Goal: Book appointment/travel/reservation

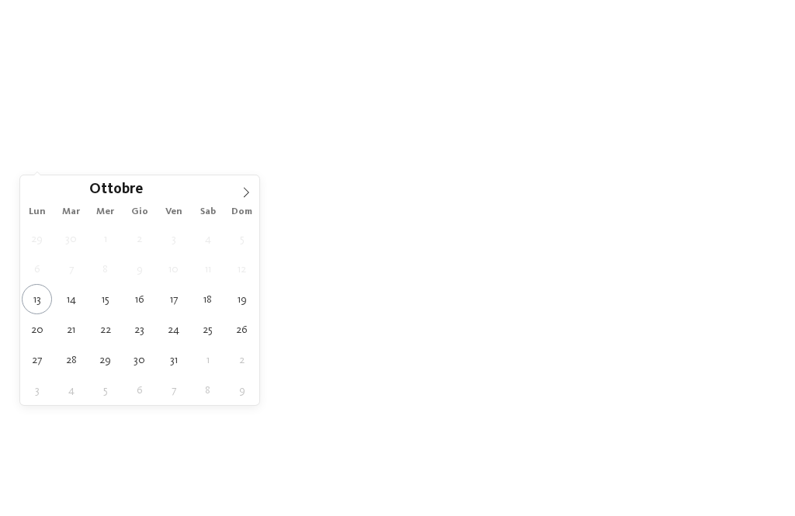
click at [246, 191] on icon at bounding box center [246, 193] width 5 height 10
click at [245, 195] on icon at bounding box center [246, 192] width 11 height 11
type div "[DATE]"
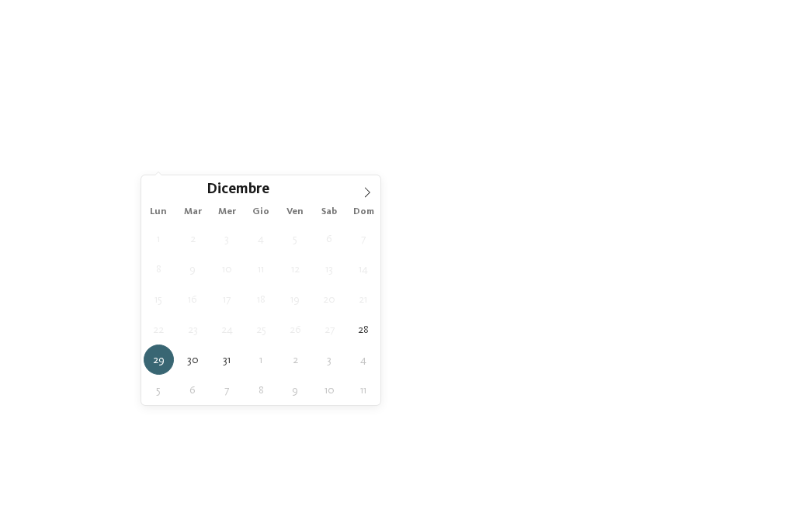
click at [372, 193] on icon at bounding box center [367, 192] width 11 height 11
type input "****"
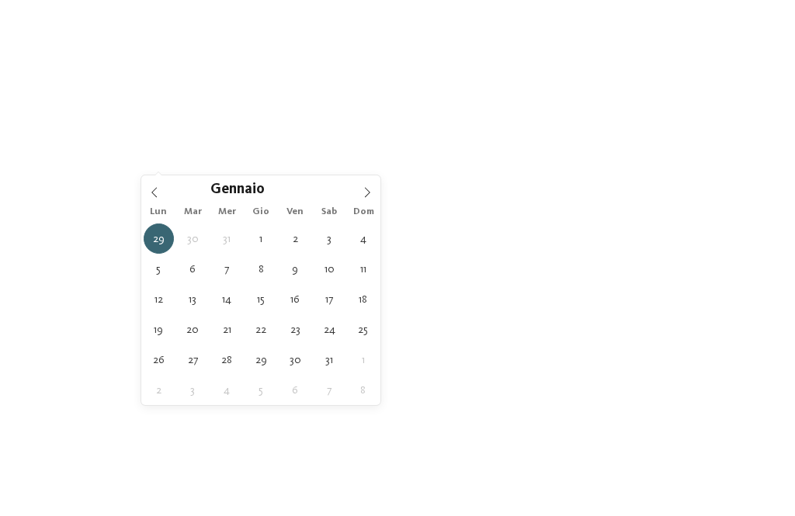
type div "[DATE]"
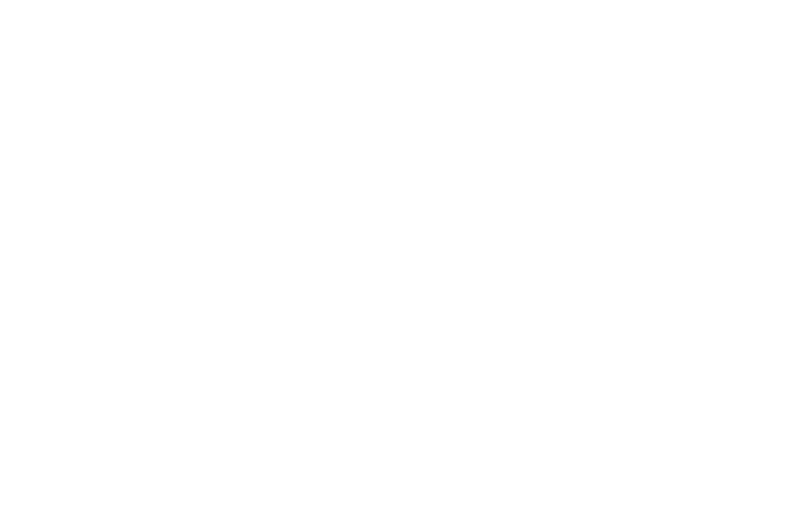
click at [371, 158] on icon at bounding box center [369, 160] width 6 height 6
click at [492, 173] on div at bounding box center [491, 181] width 16 height 16
click at [451, 345] on div "accetta" at bounding box center [398, 360] width 202 height 31
click at [491, 158] on icon at bounding box center [490, 160] width 6 height 6
click at [363, 121] on div at bounding box center [367, 123] width 16 height 16
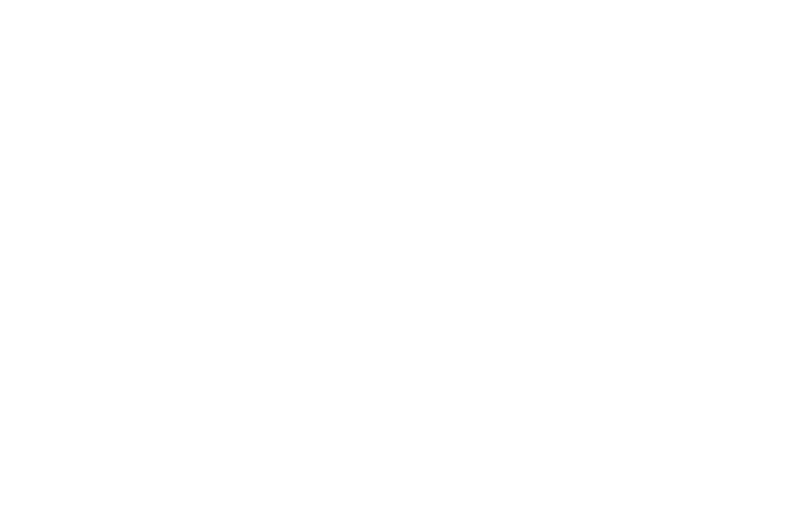
click at [695, 98] on icon at bounding box center [694, 111] width 33 height 27
click at [693, 73] on div "I miei desideri Piscina coperta o con collegamento a piscina esterna Piscina al…" at bounding box center [397, 258] width 795 height 516
click at [605, 156] on div "Family Experiences" at bounding box center [563, 160] width 85 height 12
click at [506, 47] on icon at bounding box center [521, 57] width 33 height 27
click at [702, 163] on link "trova l’hotel" at bounding box center [716, 160] width 116 height 27
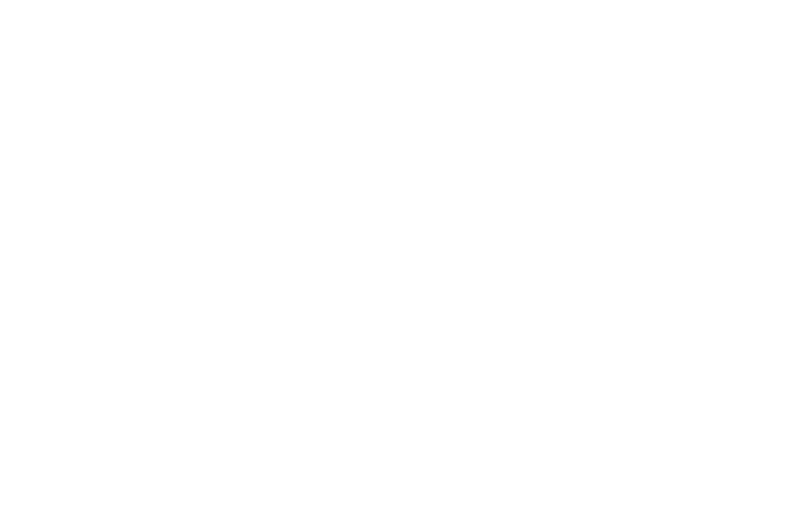
scroll to position [1422, 0]
click at [463, 155] on h4 "Familyhotel Biancaneve ****ˢ" at bounding box center [585, 165] width 328 height 20
